Goal: Browse casually

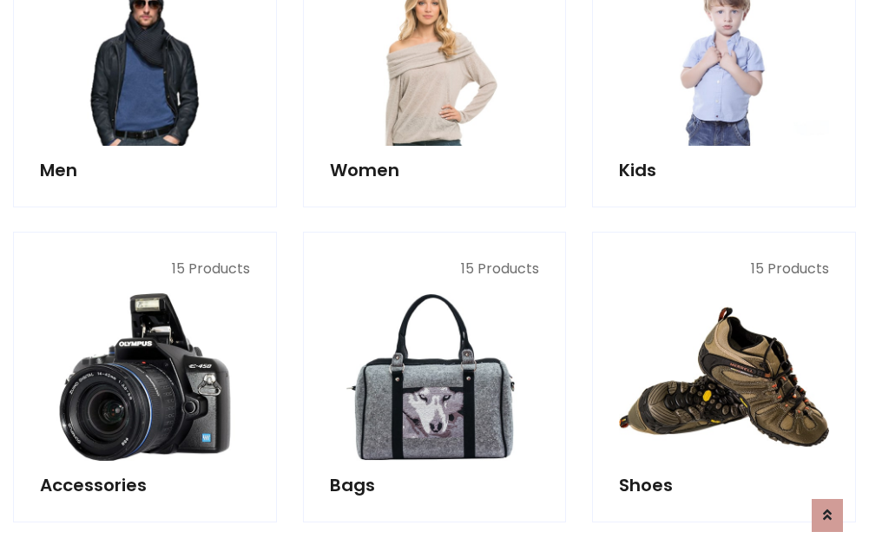
scroll to position [581, 0]
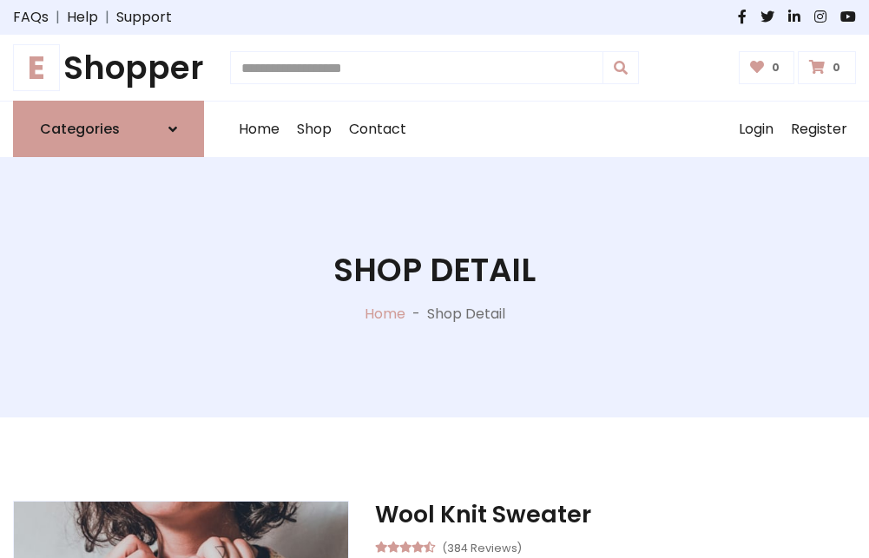
click at [108, 68] on h1 "E Shopper" at bounding box center [108, 68] width 191 height 38
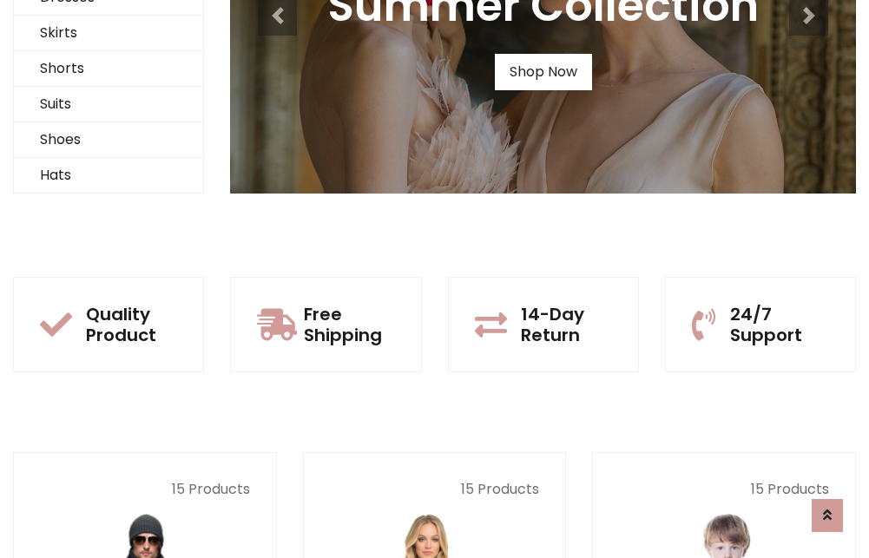
scroll to position [168, 0]
